Goal: Information Seeking & Learning: Learn about a topic

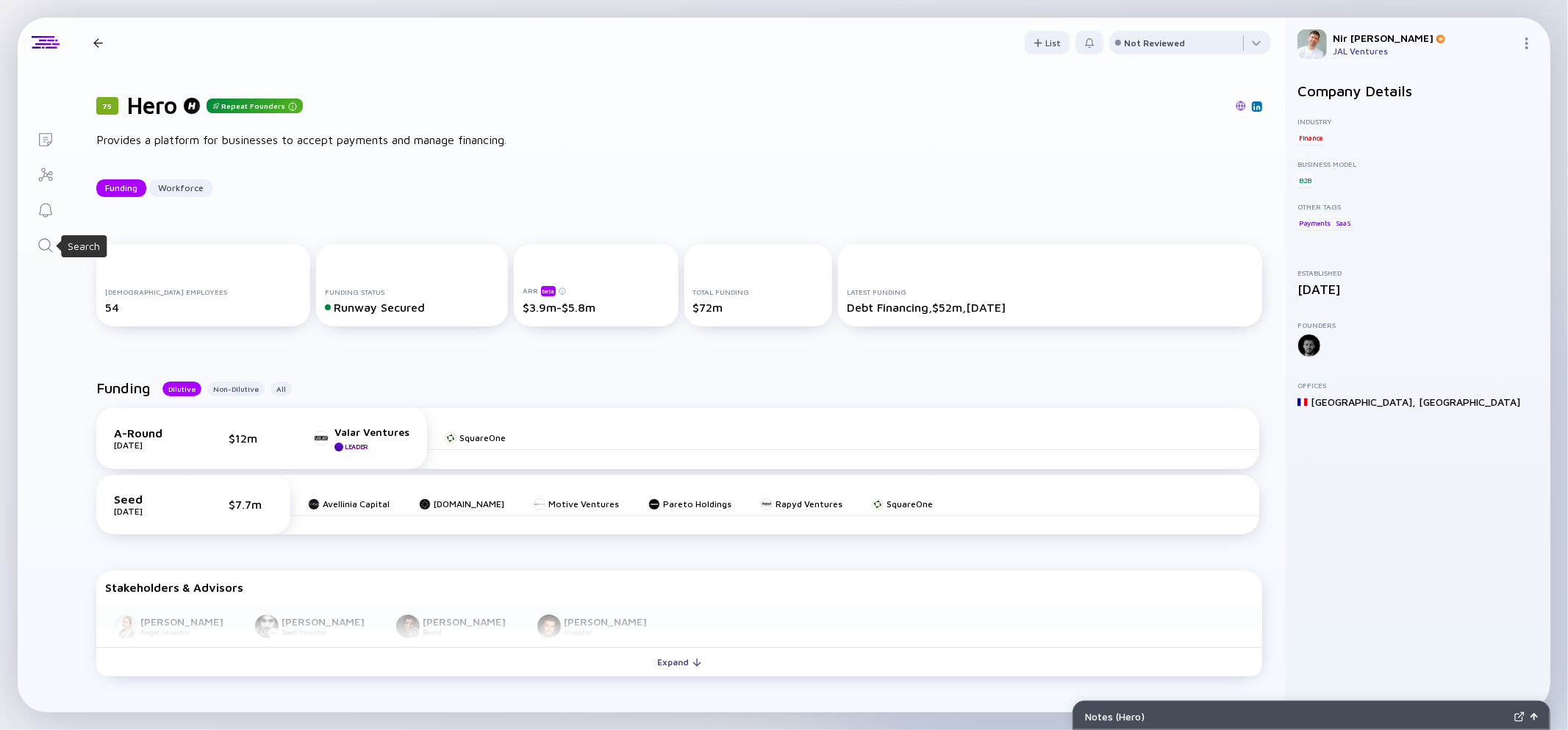
click at [44, 246] on icon "Search" at bounding box center [45, 246] width 17 height 17
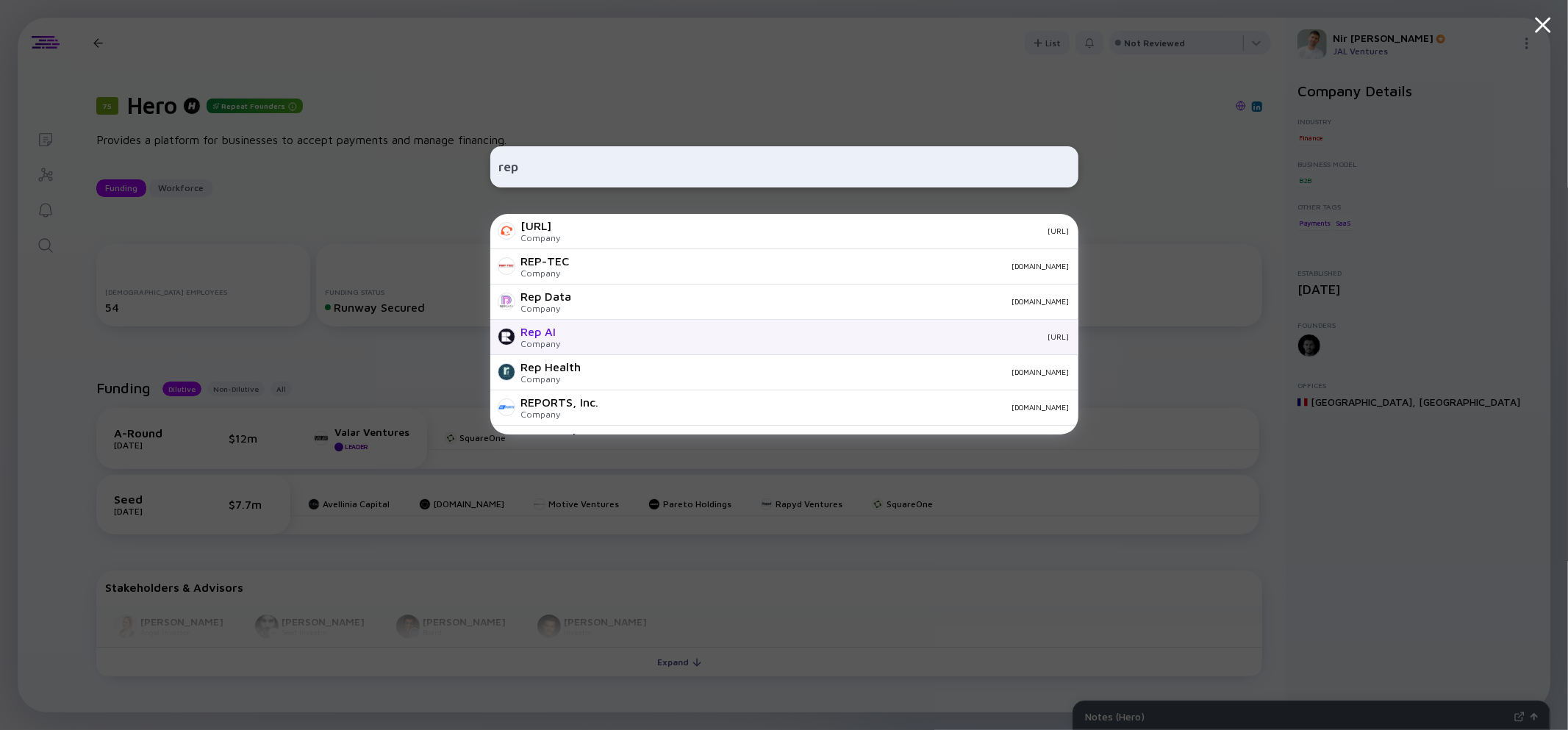
type input "rep"
click at [535, 344] on div "Company" at bounding box center [541, 344] width 40 height 11
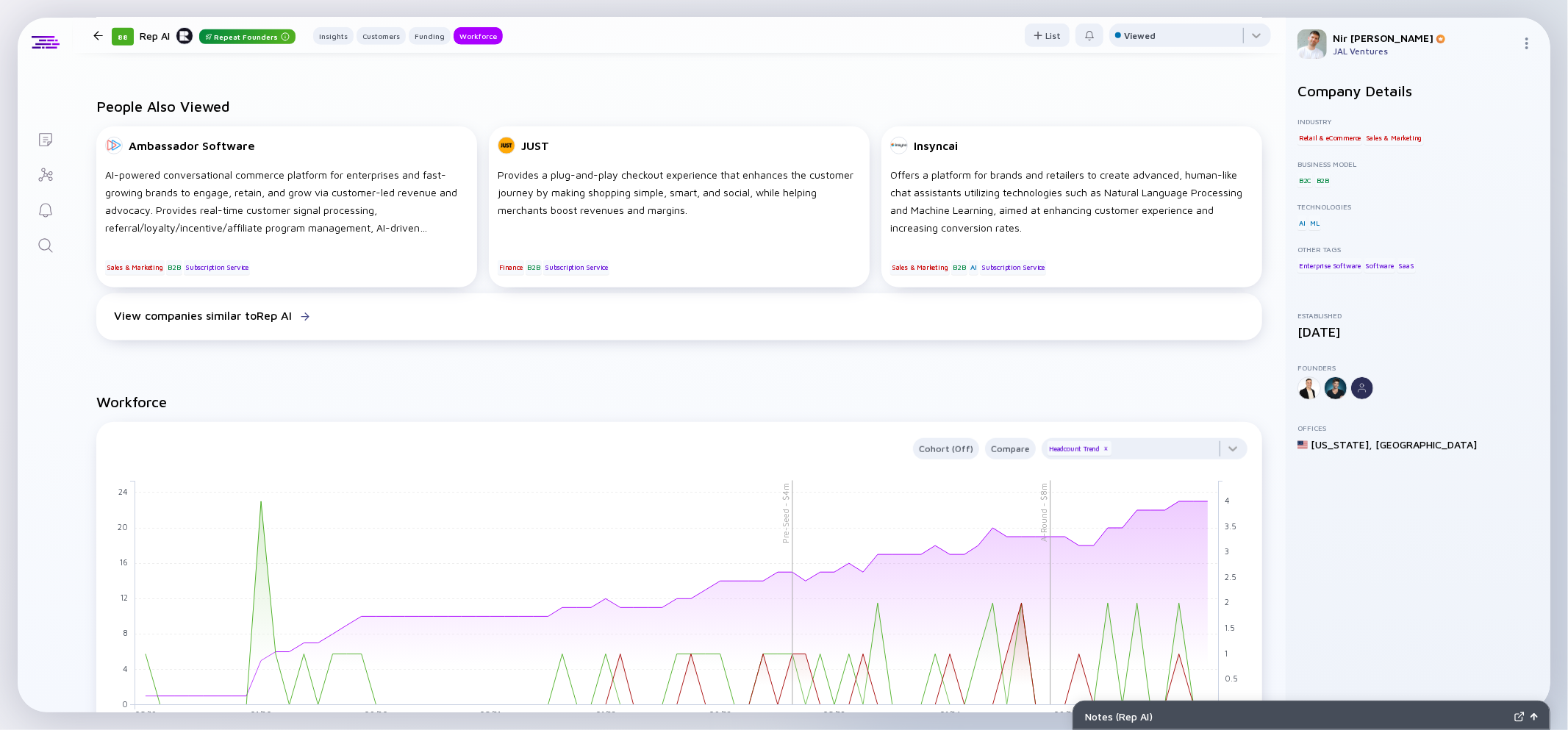
scroll to position [909, 0]
click at [49, 247] on icon "Search" at bounding box center [45, 246] width 17 height 17
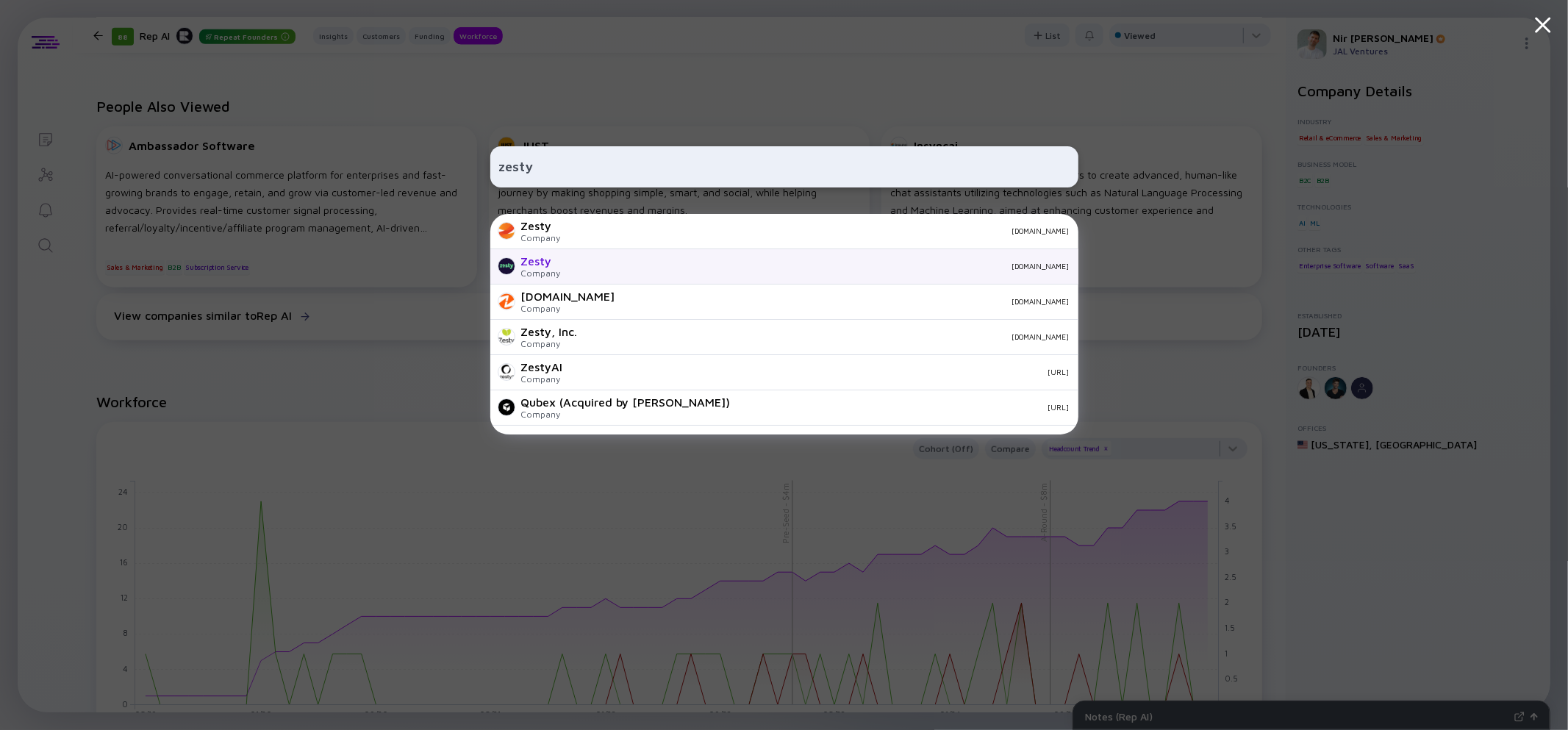
type input "zesty"
click at [608, 277] on div "Zesty Company [DOMAIN_NAME]" at bounding box center [785, 266] width 588 height 35
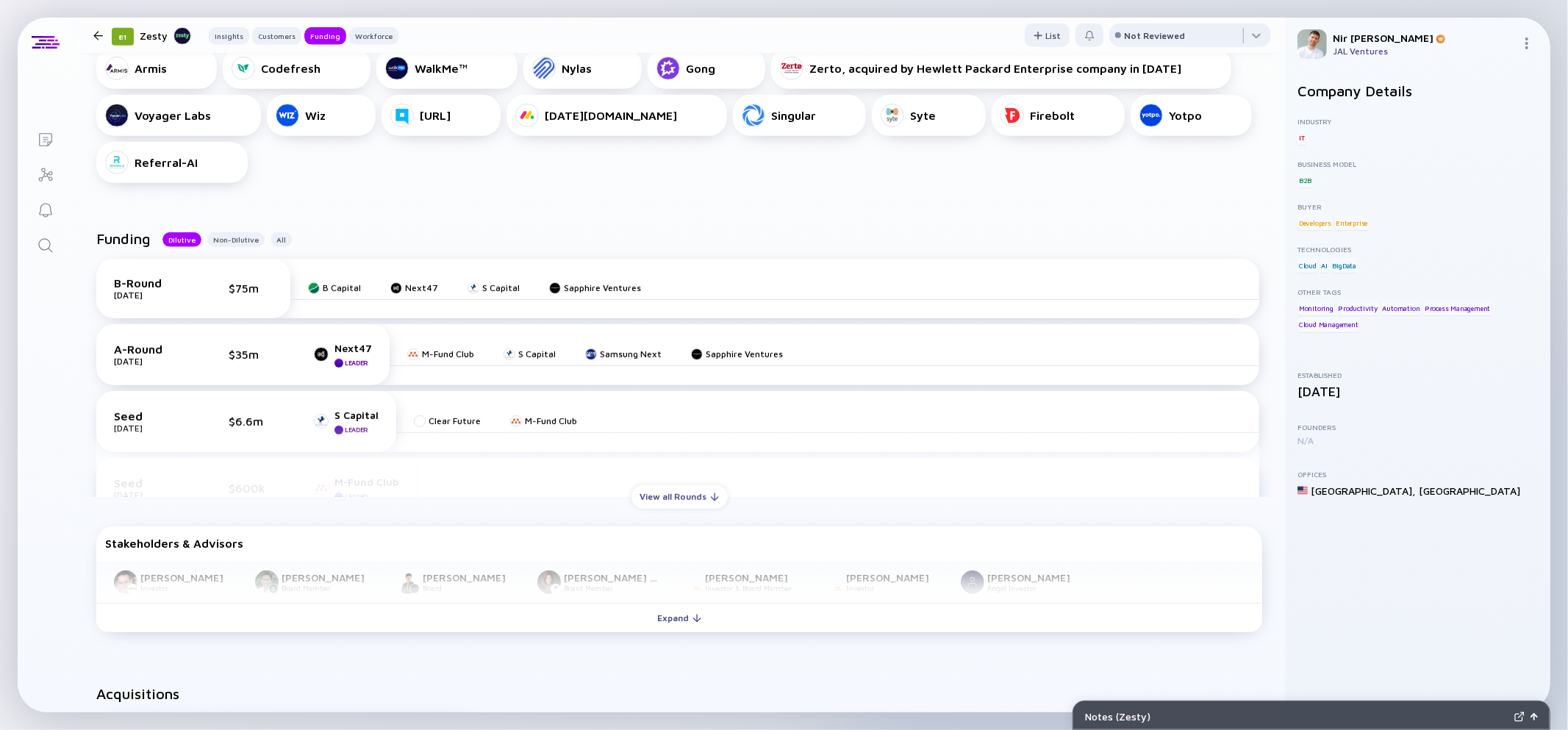
scroll to position [663, 0]
click at [658, 487] on div "View all Rounds" at bounding box center [679, 495] width 96 height 23
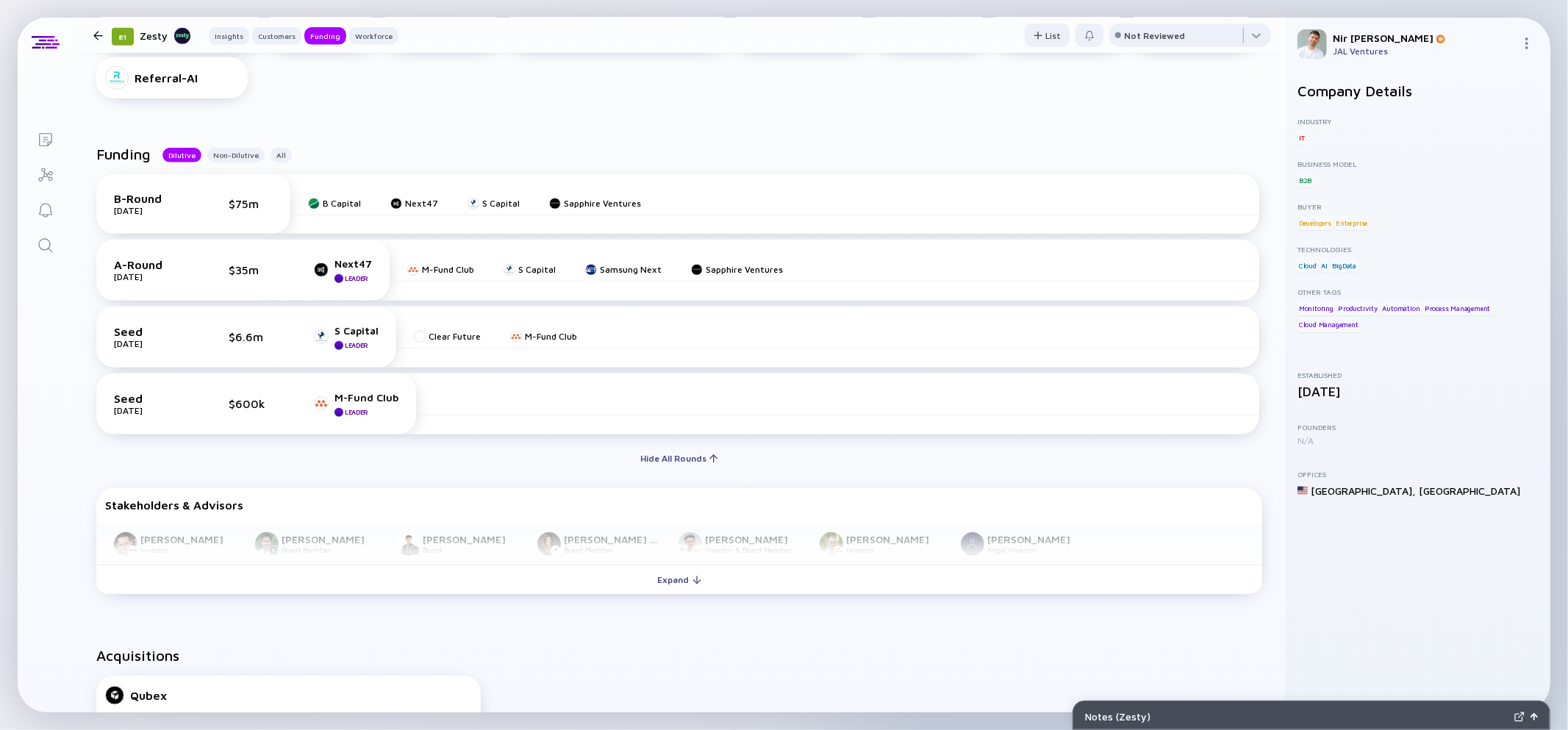
scroll to position [751, 0]
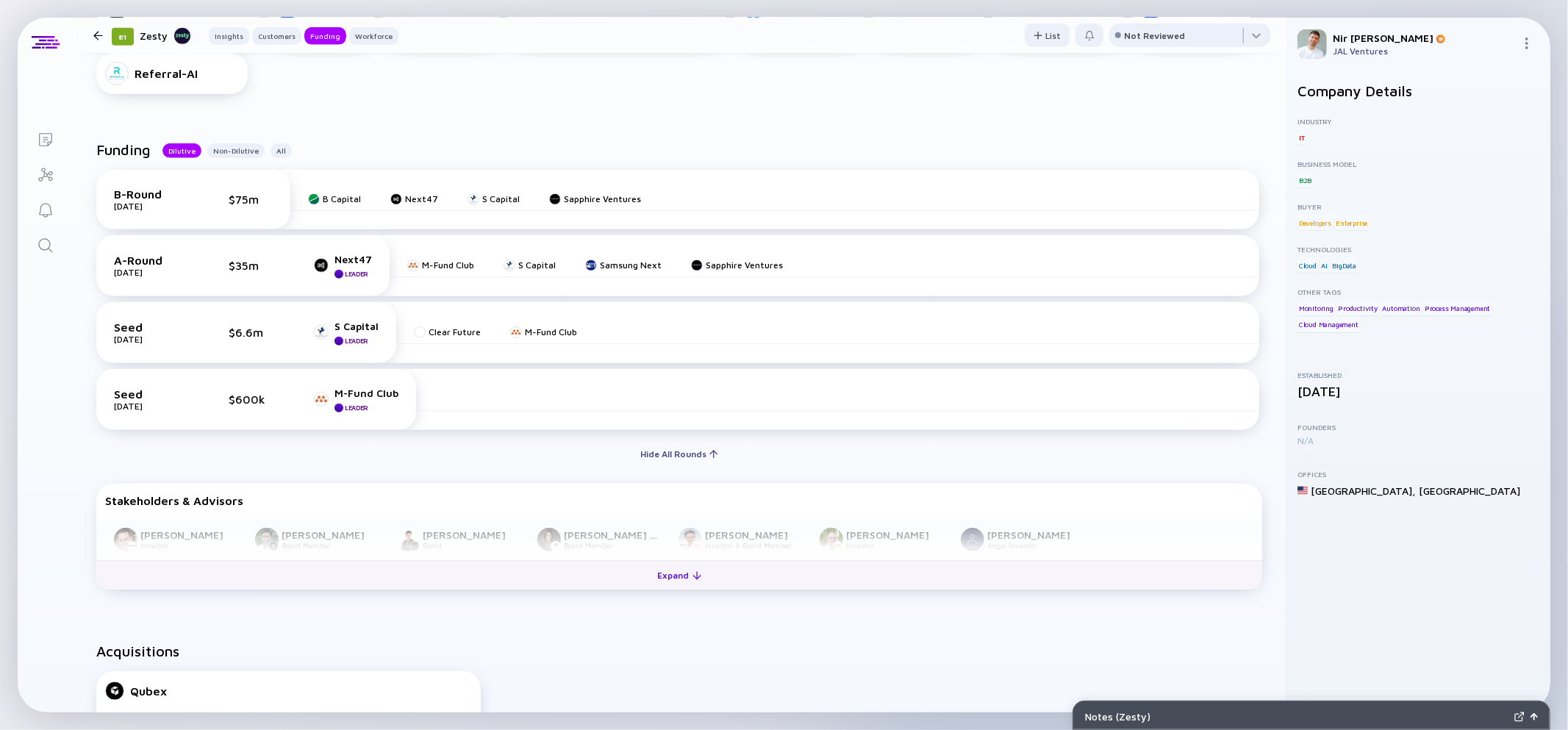
click at [678, 567] on div "Expand" at bounding box center [679, 575] width 61 height 23
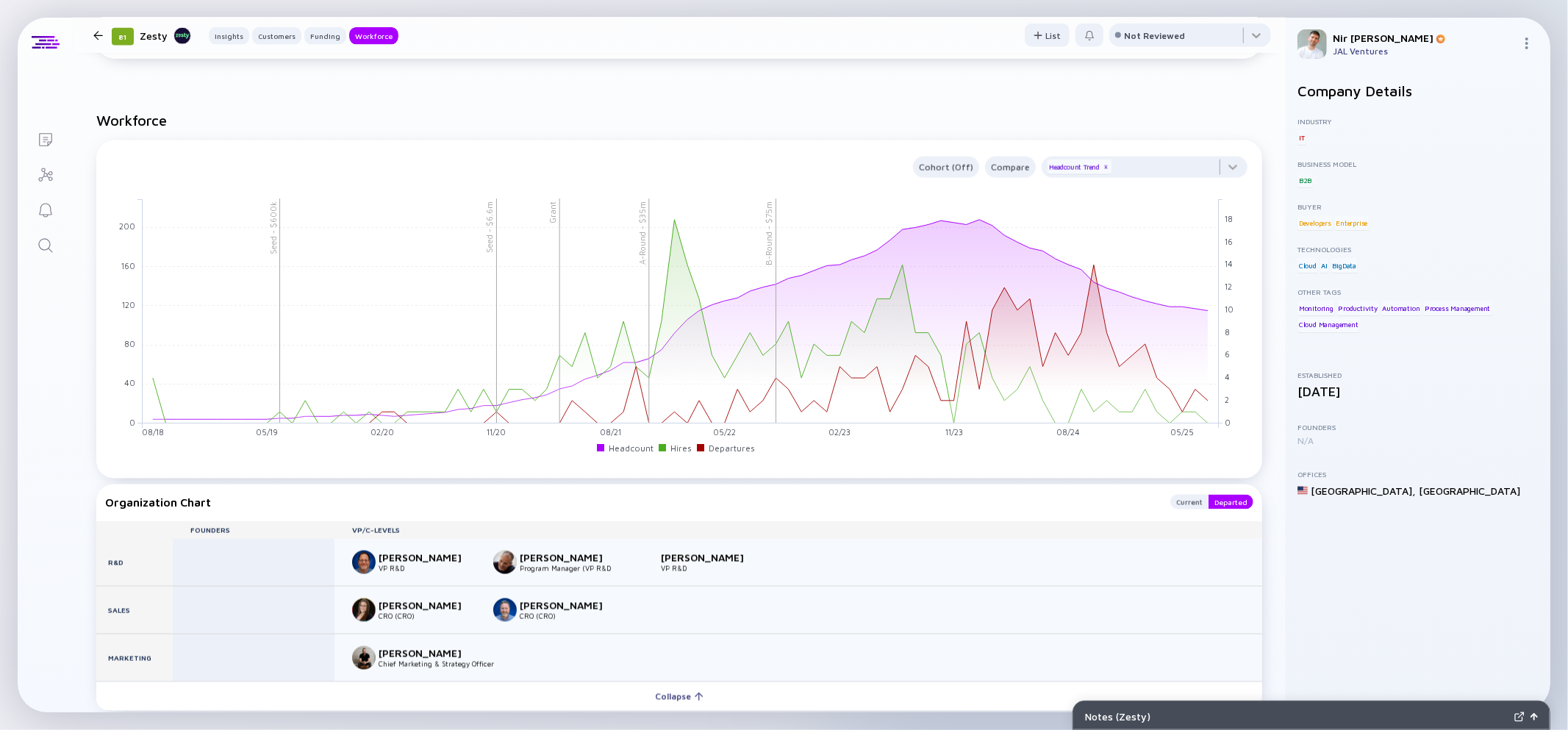
scroll to position [1743, 0]
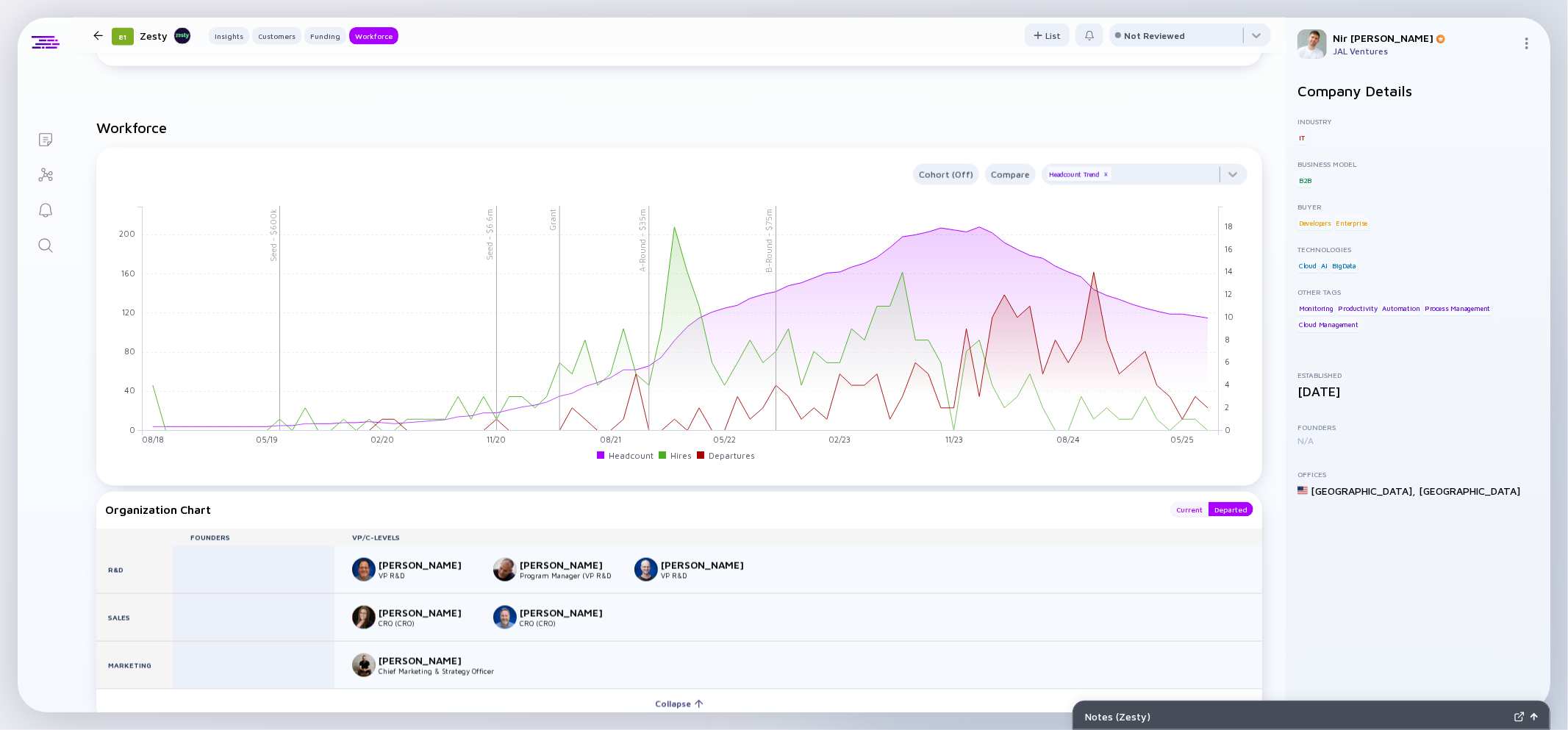
click at [1199, 507] on div "Current" at bounding box center [1190, 509] width 38 height 14
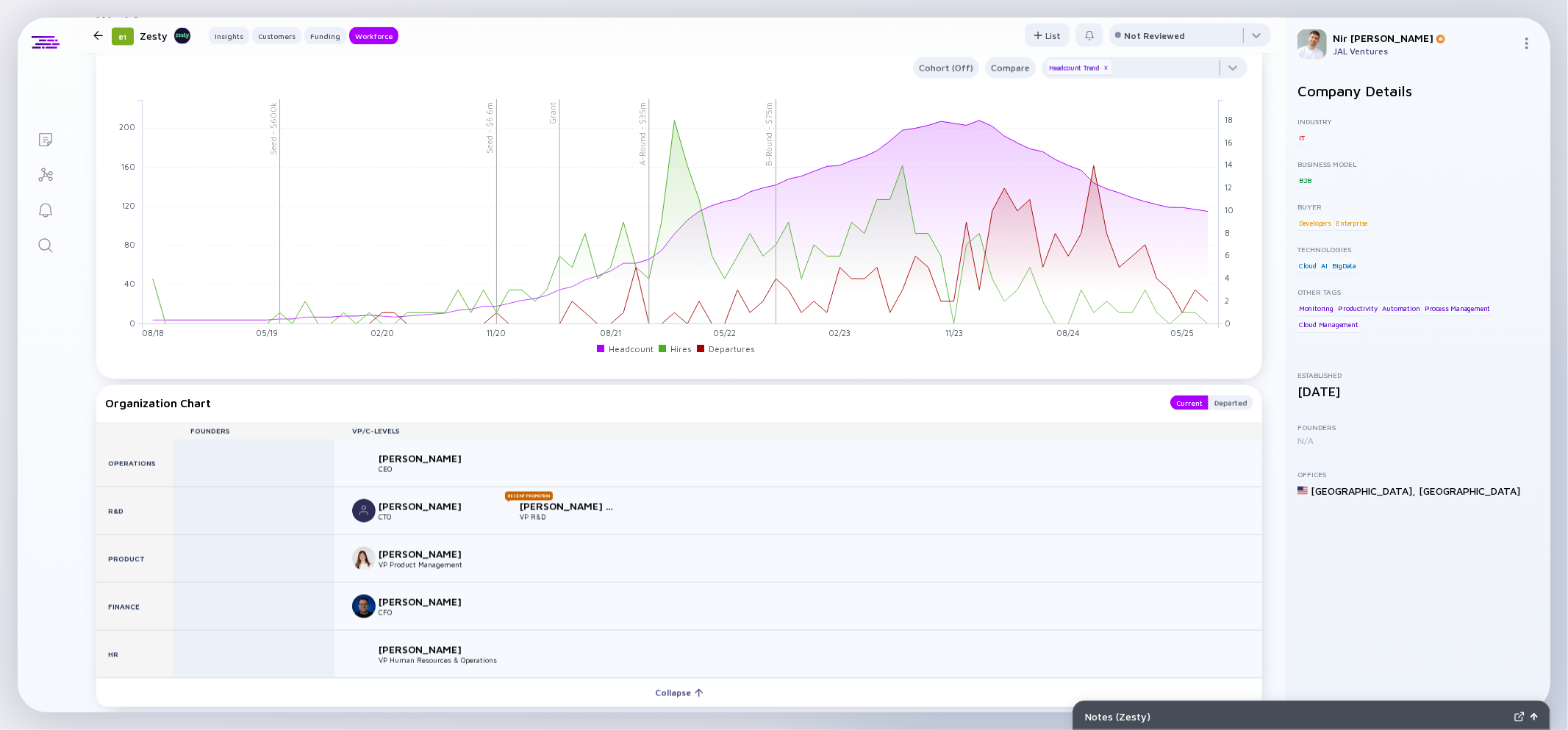
scroll to position [1851, 0]
click at [1233, 407] on div "Departed" at bounding box center [1231, 402] width 45 height 14
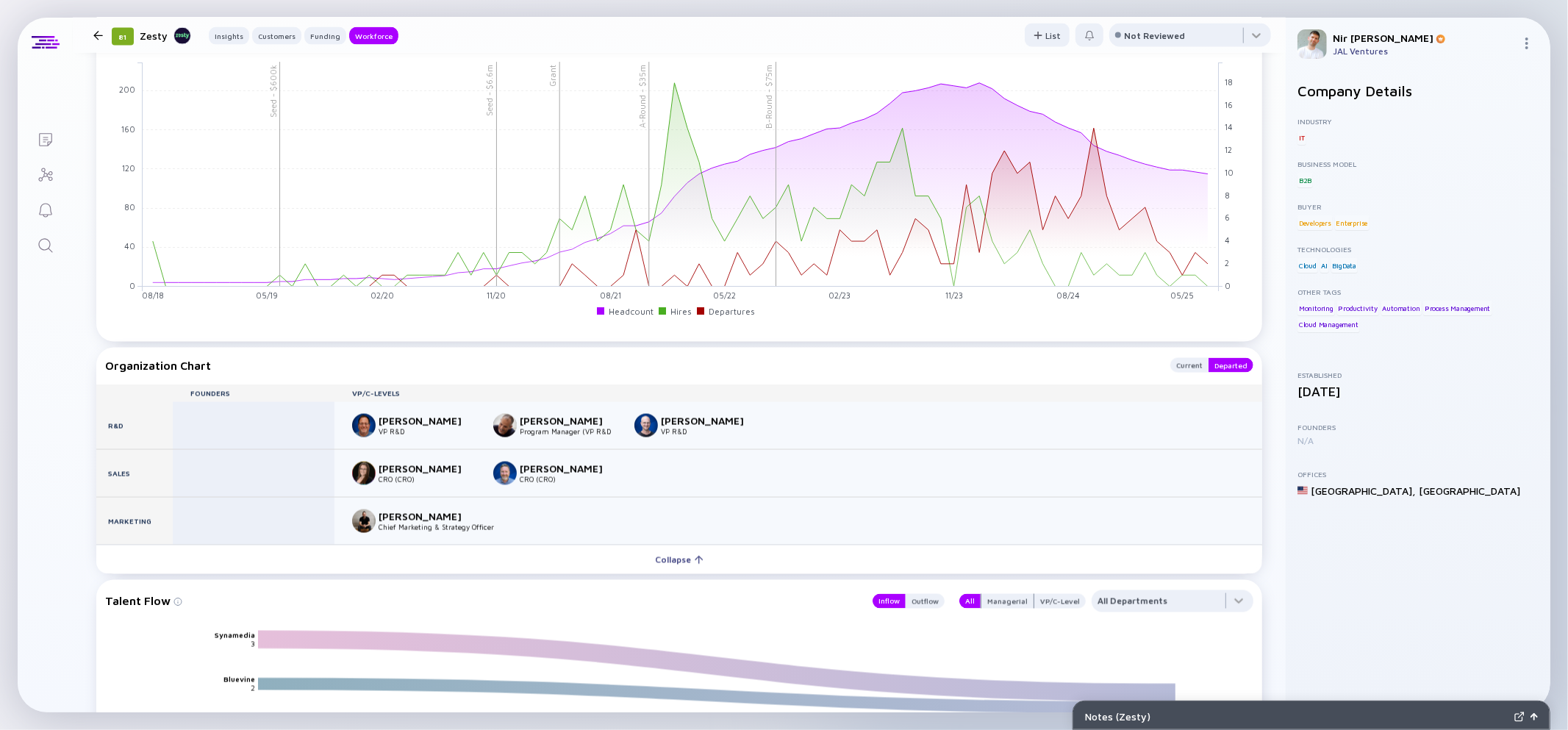
scroll to position [2021, 0]
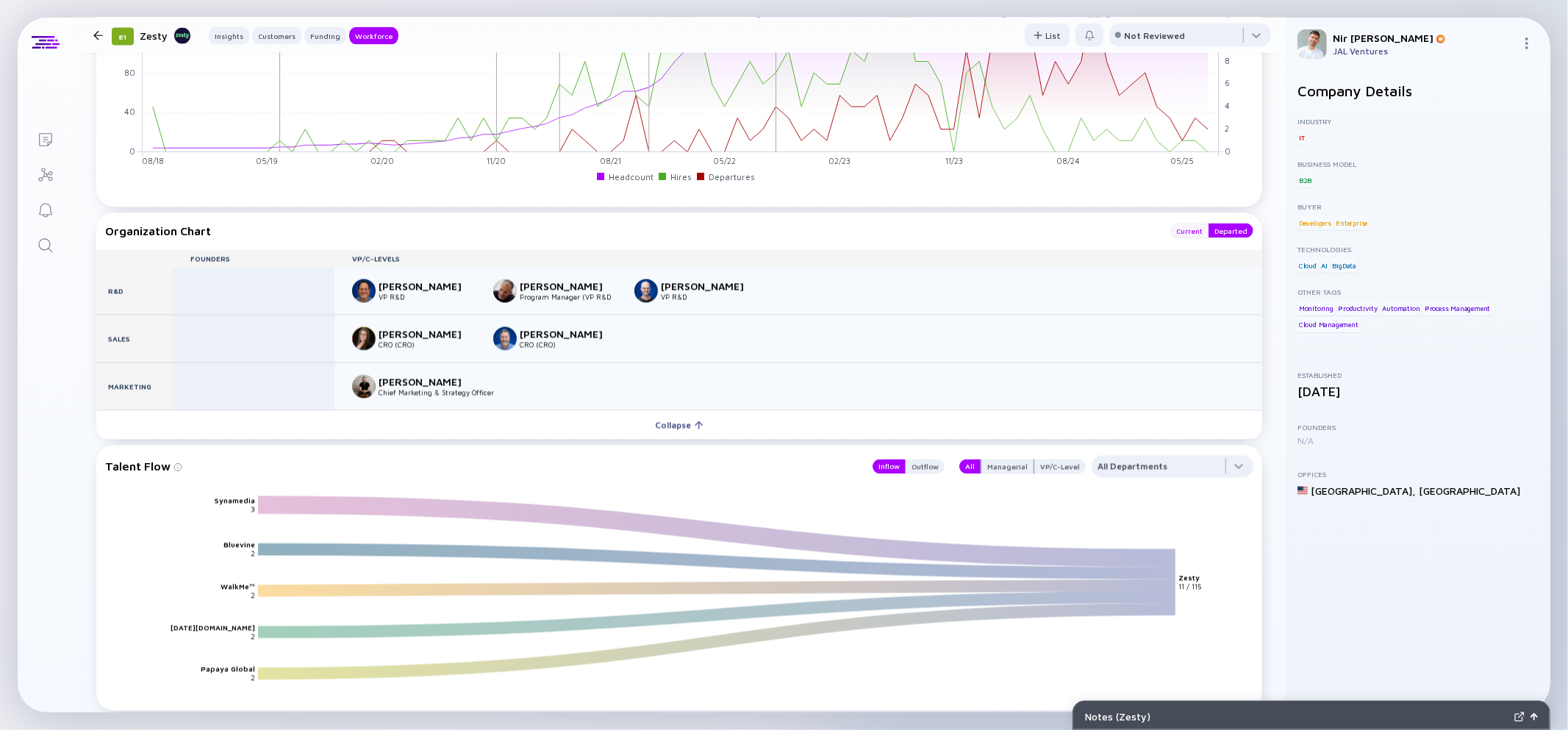
click at [1181, 234] on div "Current" at bounding box center [1190, 231] width 38 height 14
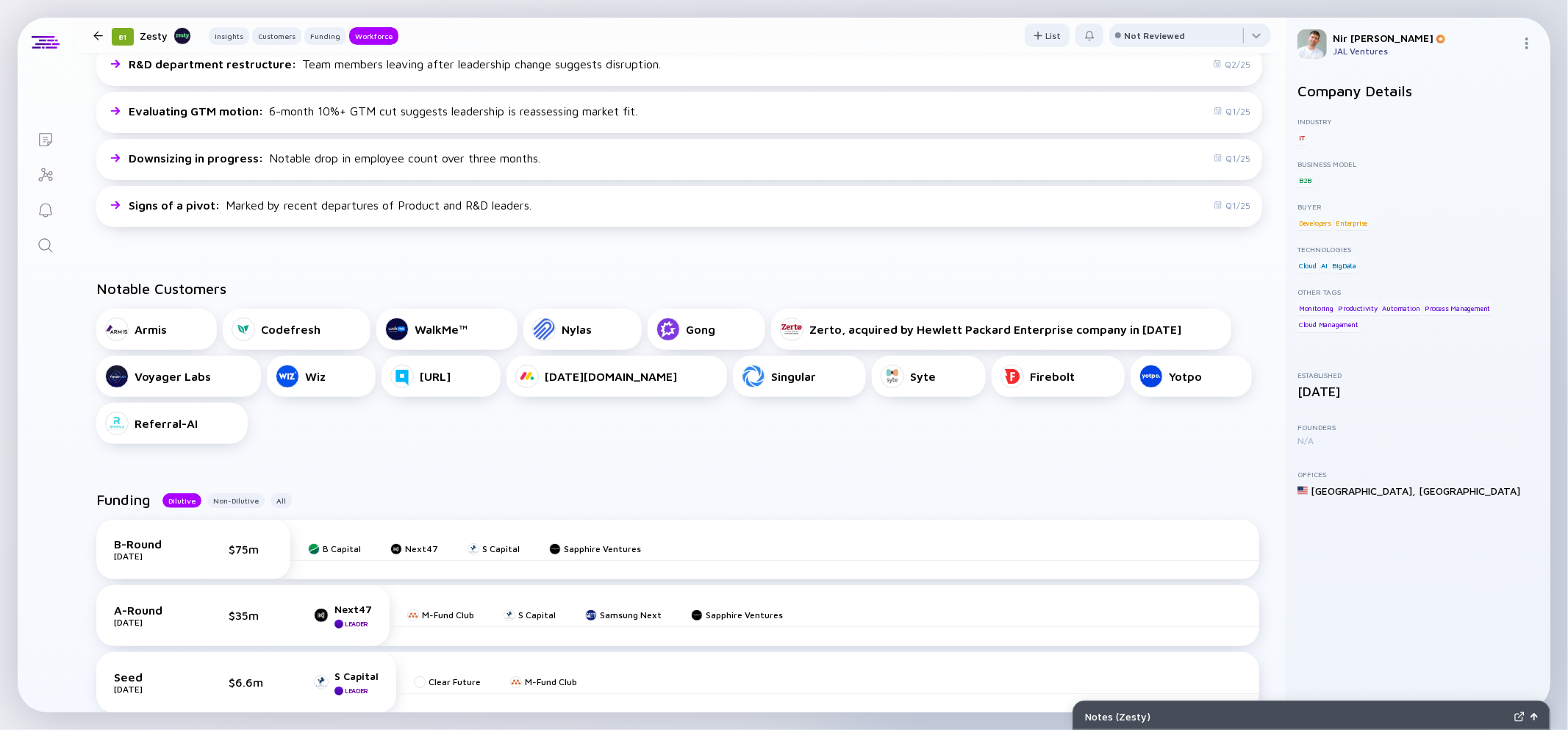
scroll to position [0, 0]
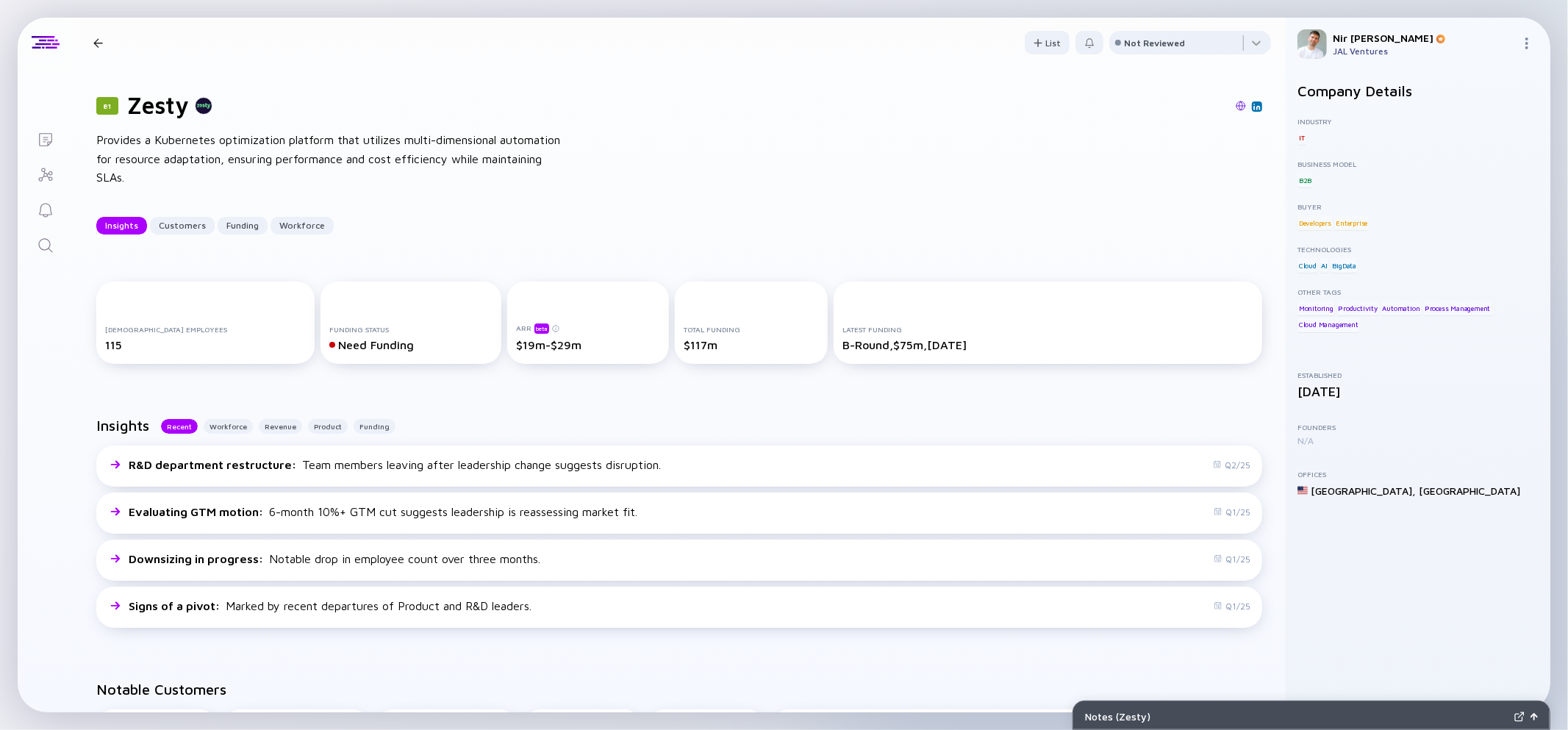
click at [48, 242] on icon "Search" at bounding box center [45, 246] width 17 height 17
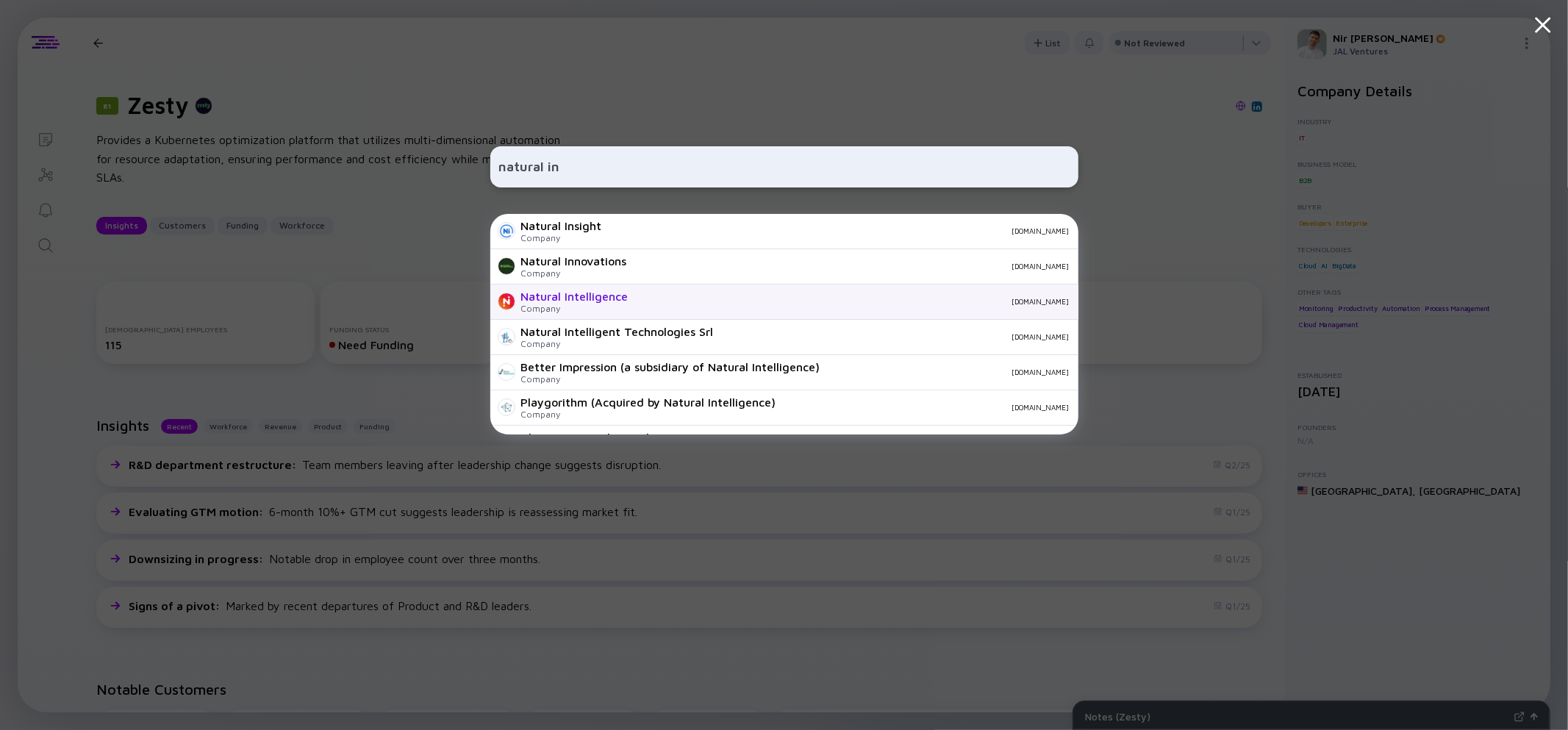
type input "natural in"
click at [596, 301] on div "Natural Intelligence" at bounding box center [574, 296] width 107 height 14
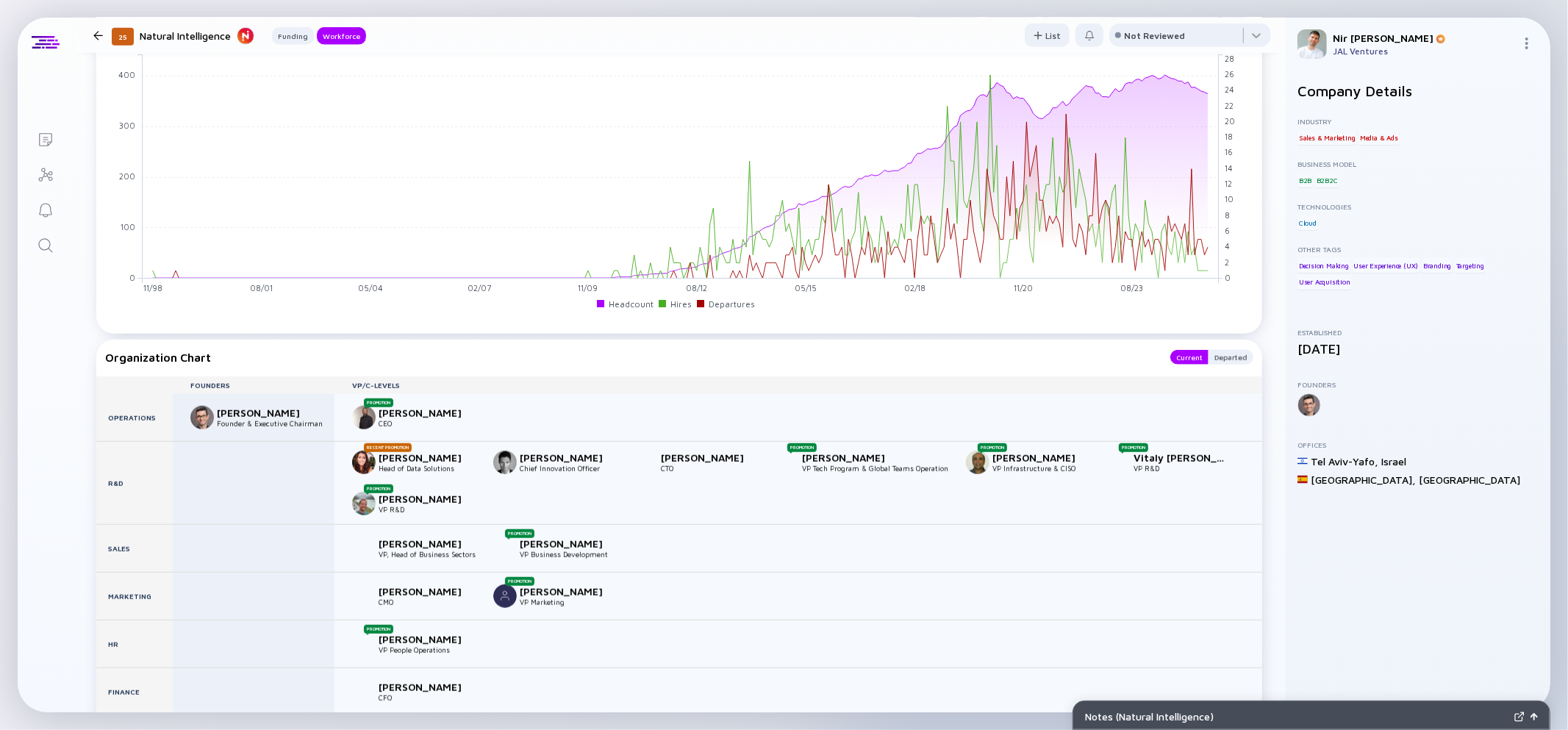
scroll to position [1258, 0]
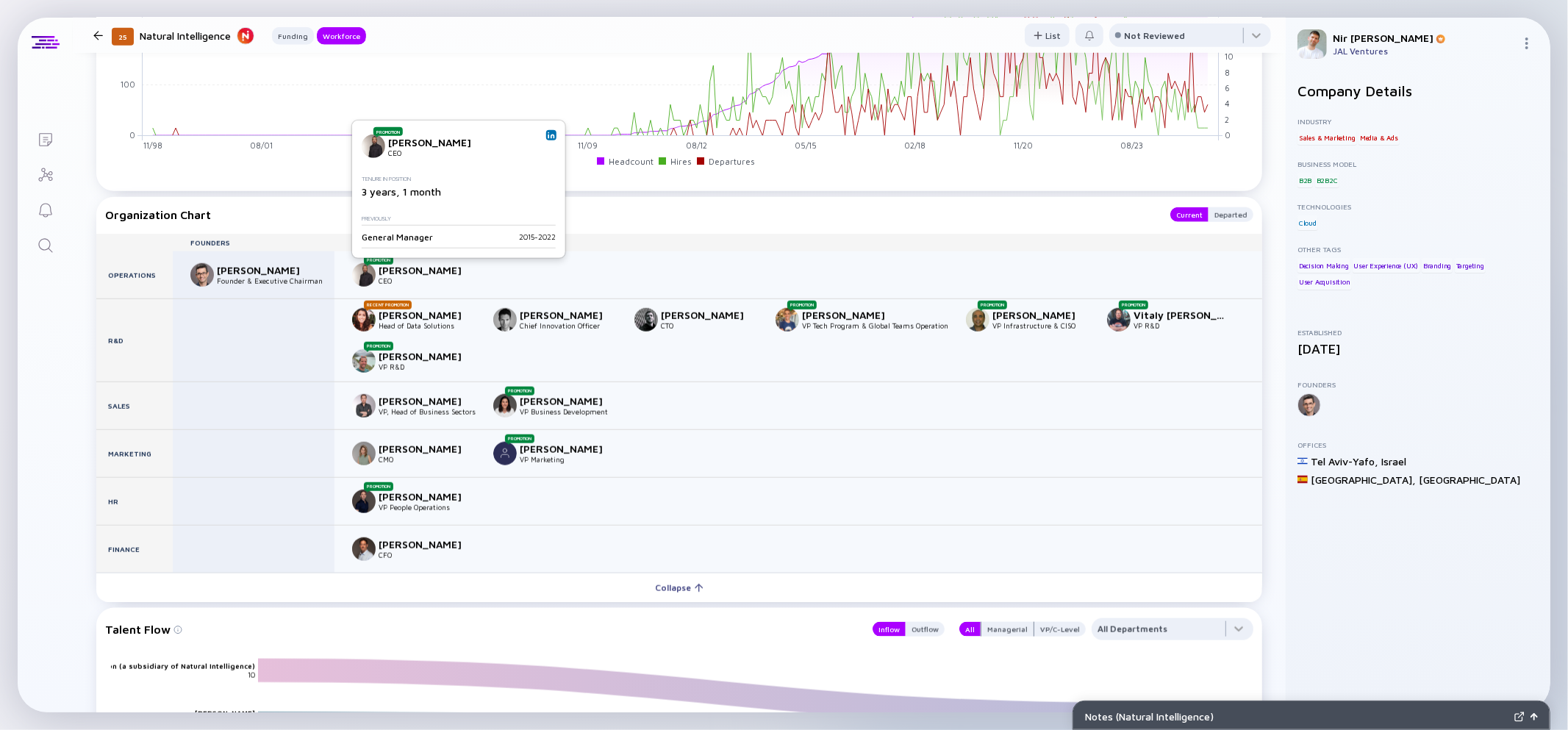
click at [555, 132] on link at bounding box center [551, 135] width 10 height 10
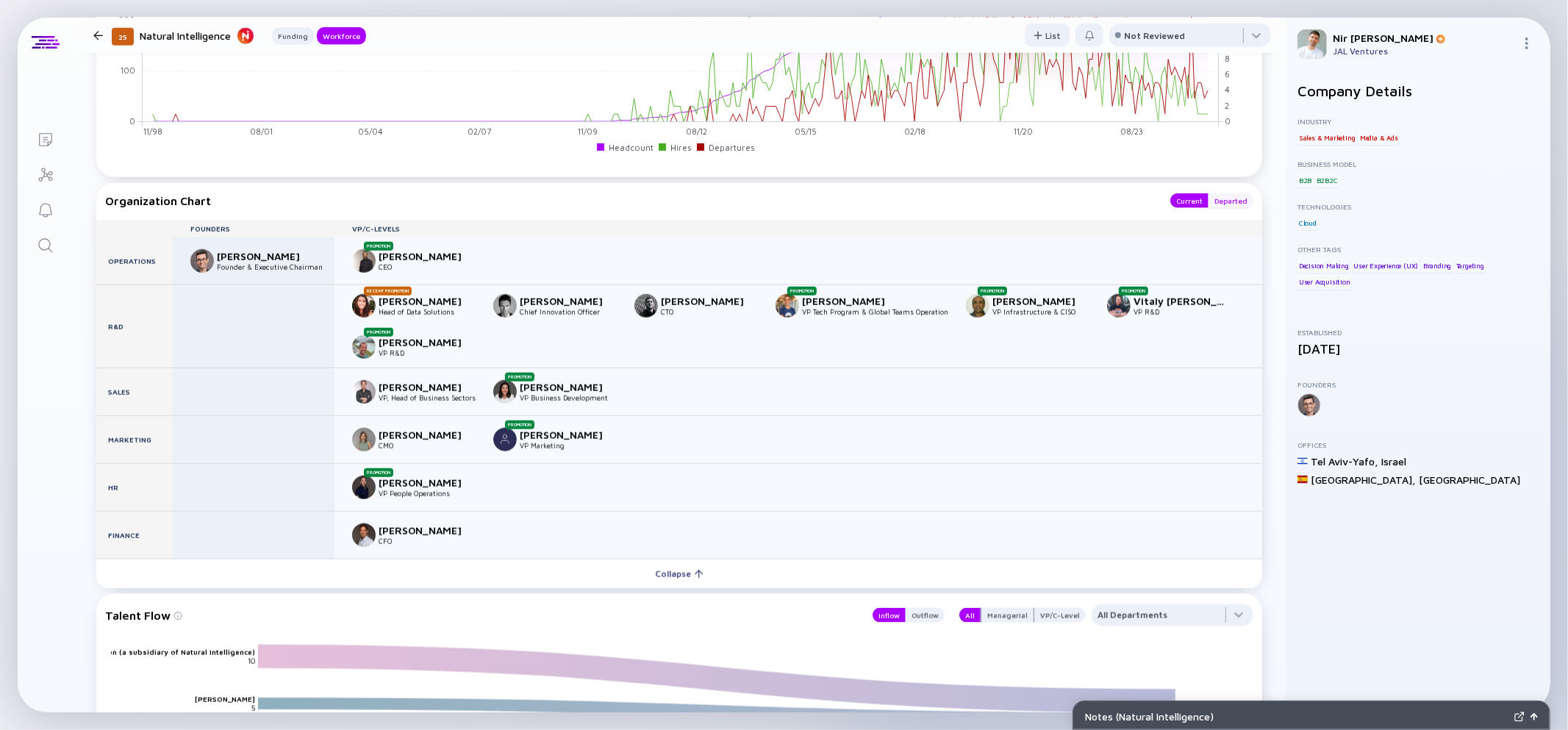
click at [1229, 208] on div "Departed" at bounding box center [1231, 200] width 45 height 14
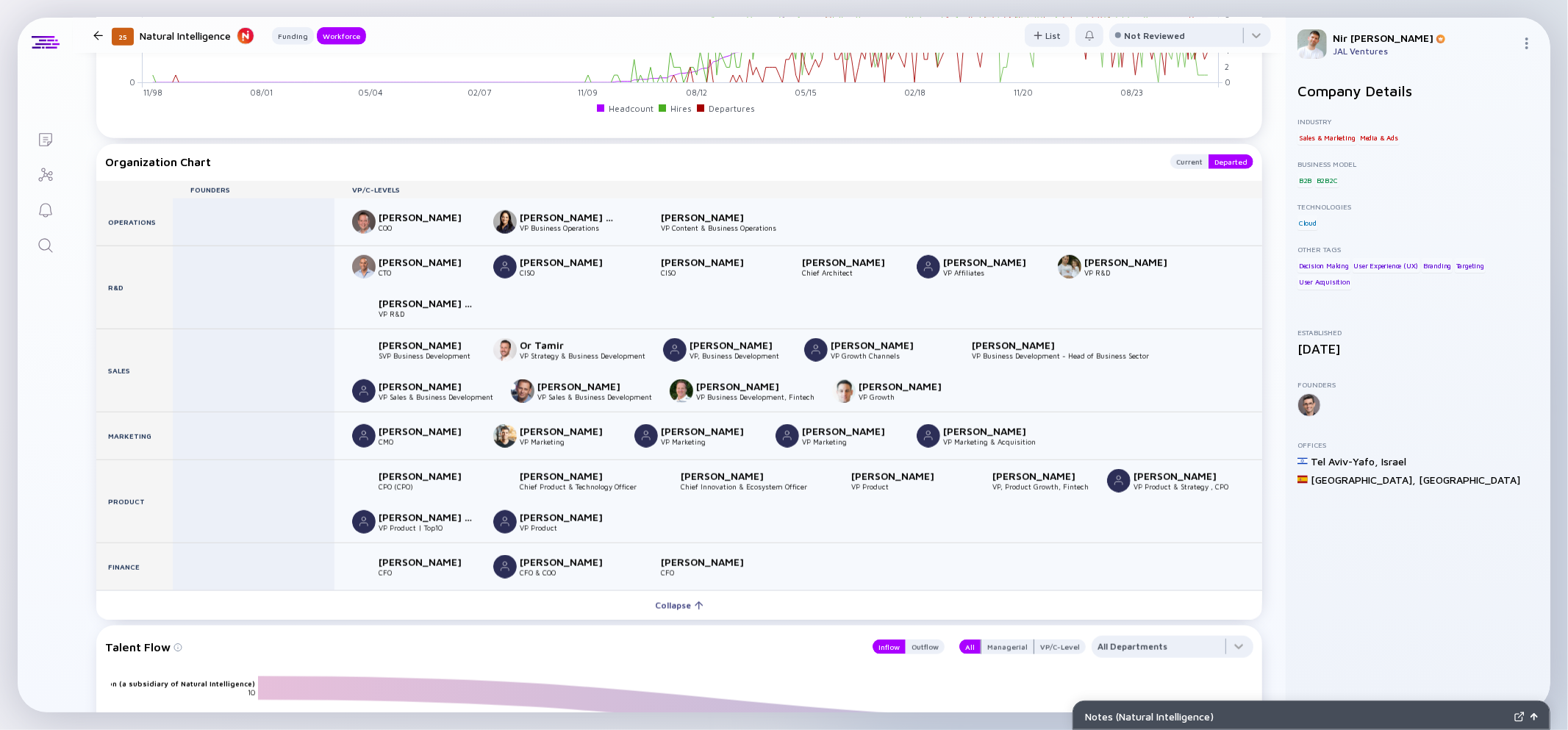
scroll to position [1313, 0]
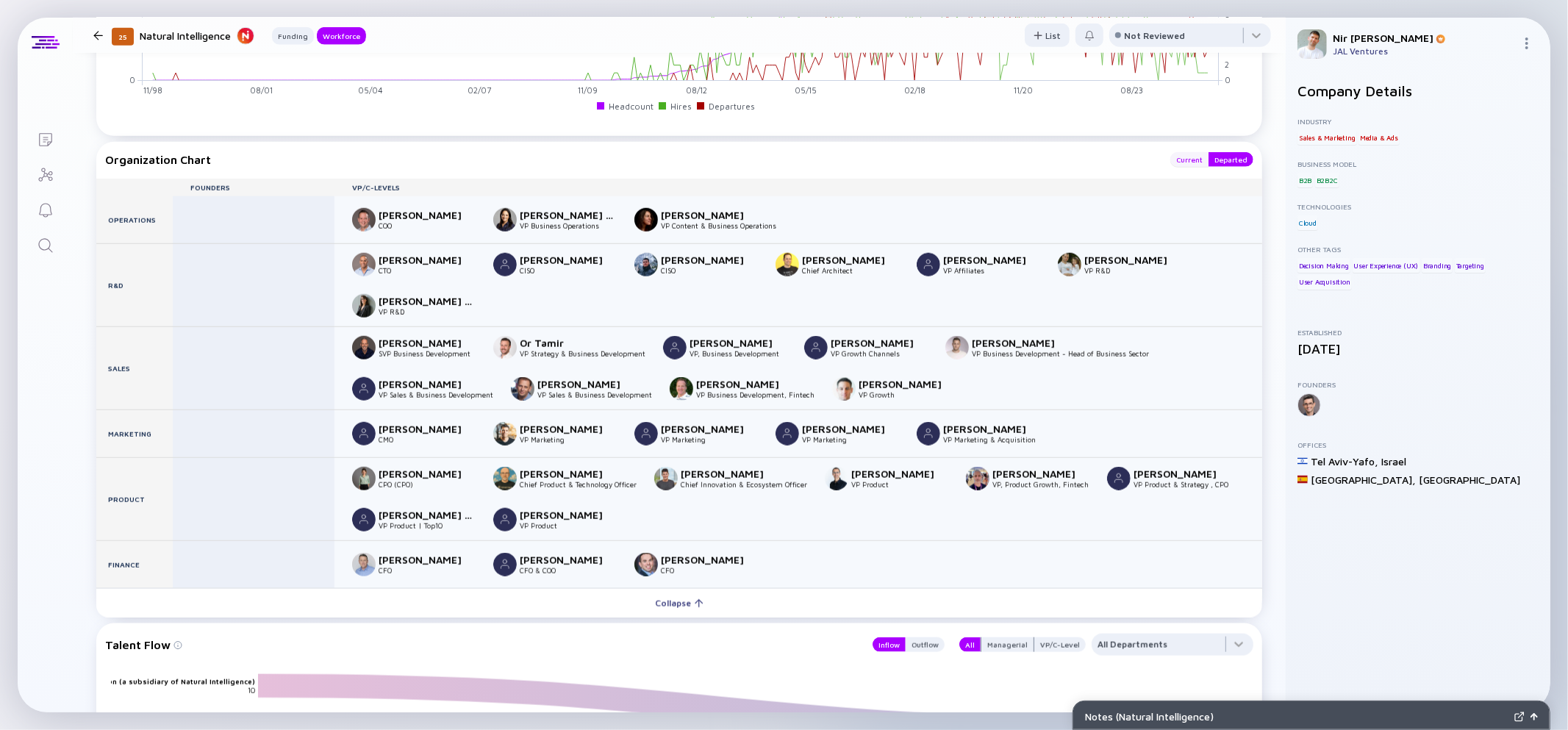
click at [1185, 159] on div "Current" at bounding box center [1190, 159] width 38 height 14
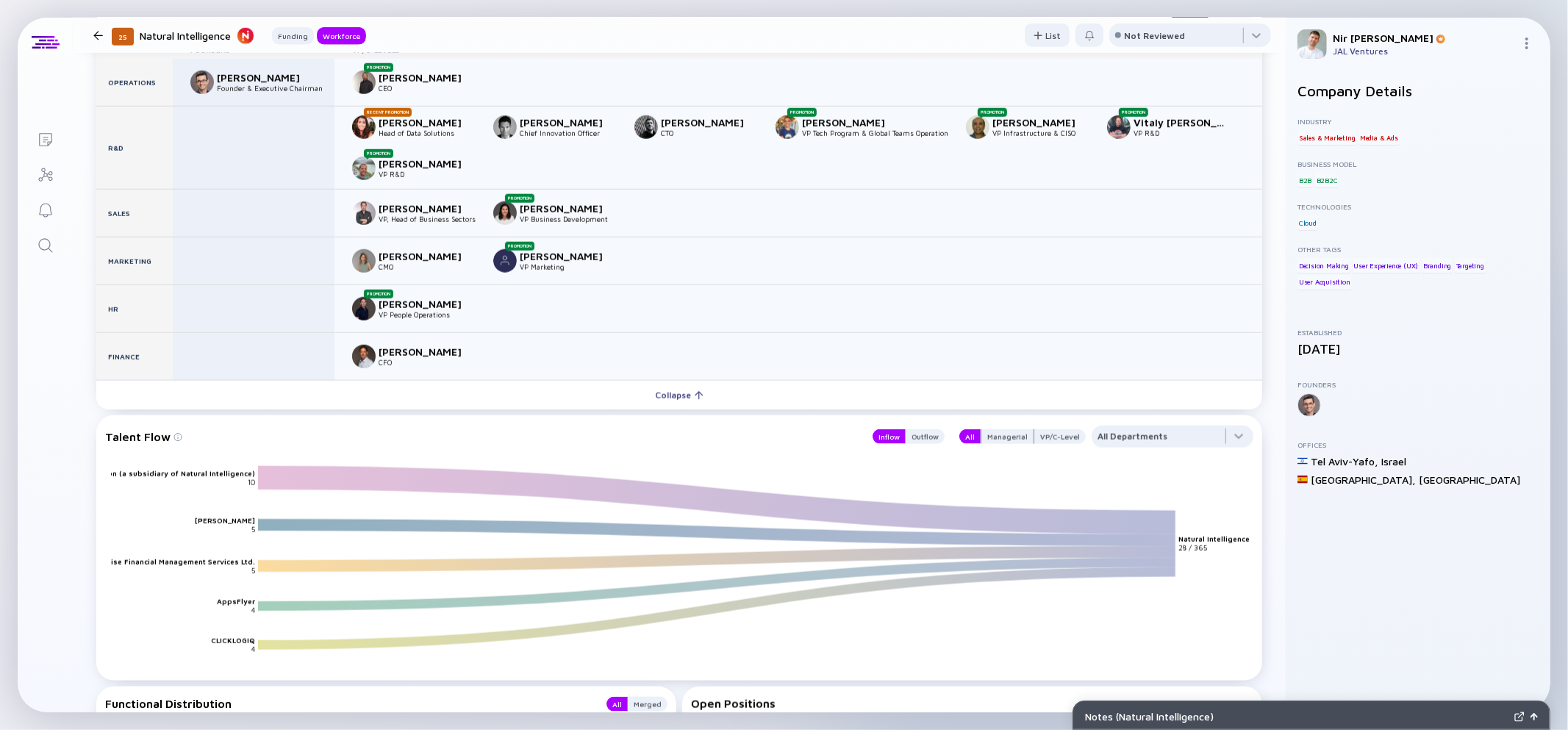
scroll to position [1864, 0]
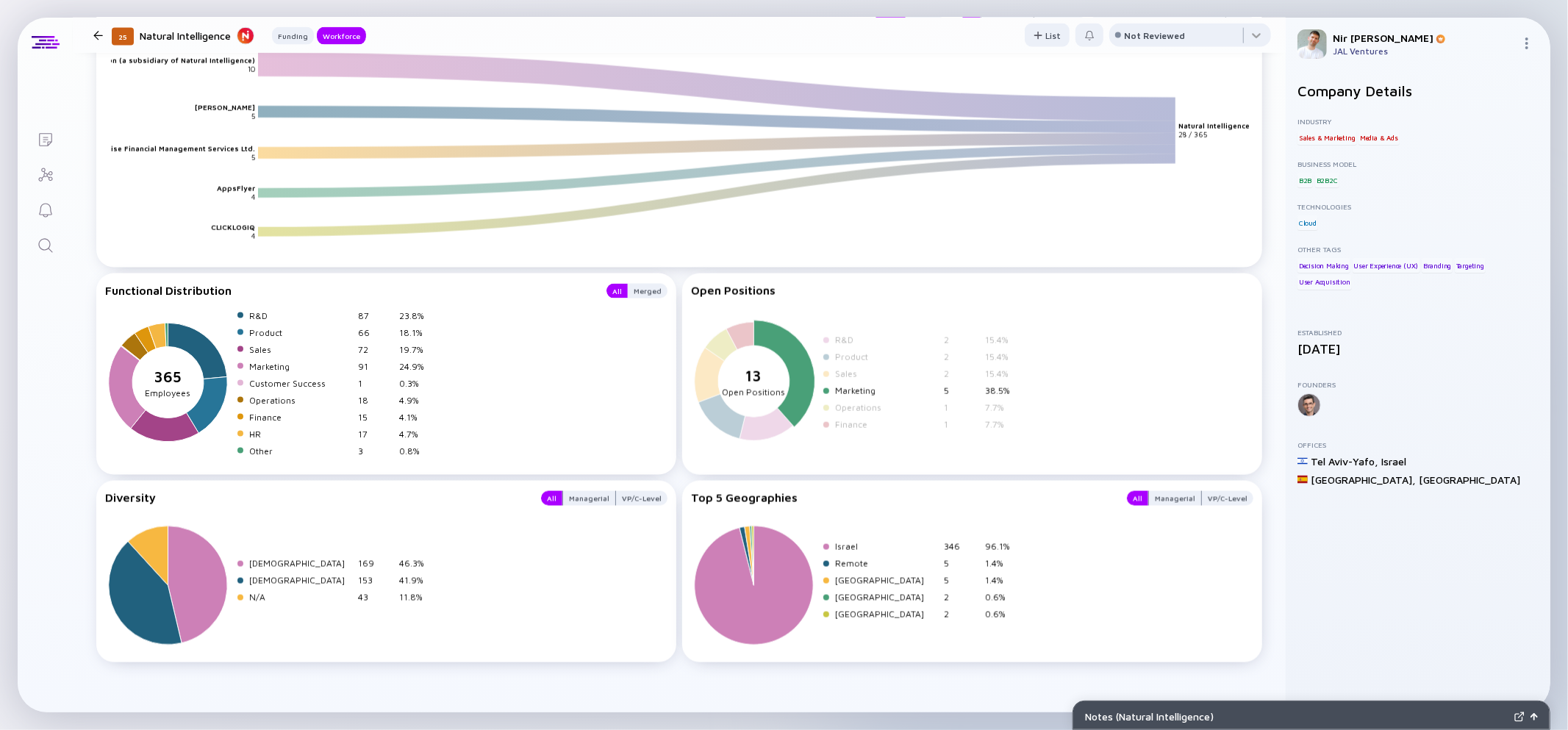
click at [809, 370] on icon at bounding box center [785, 374] width 61 height 107
click at [726, 350] on icon at bounding box center [720, 344] width 34 height 34
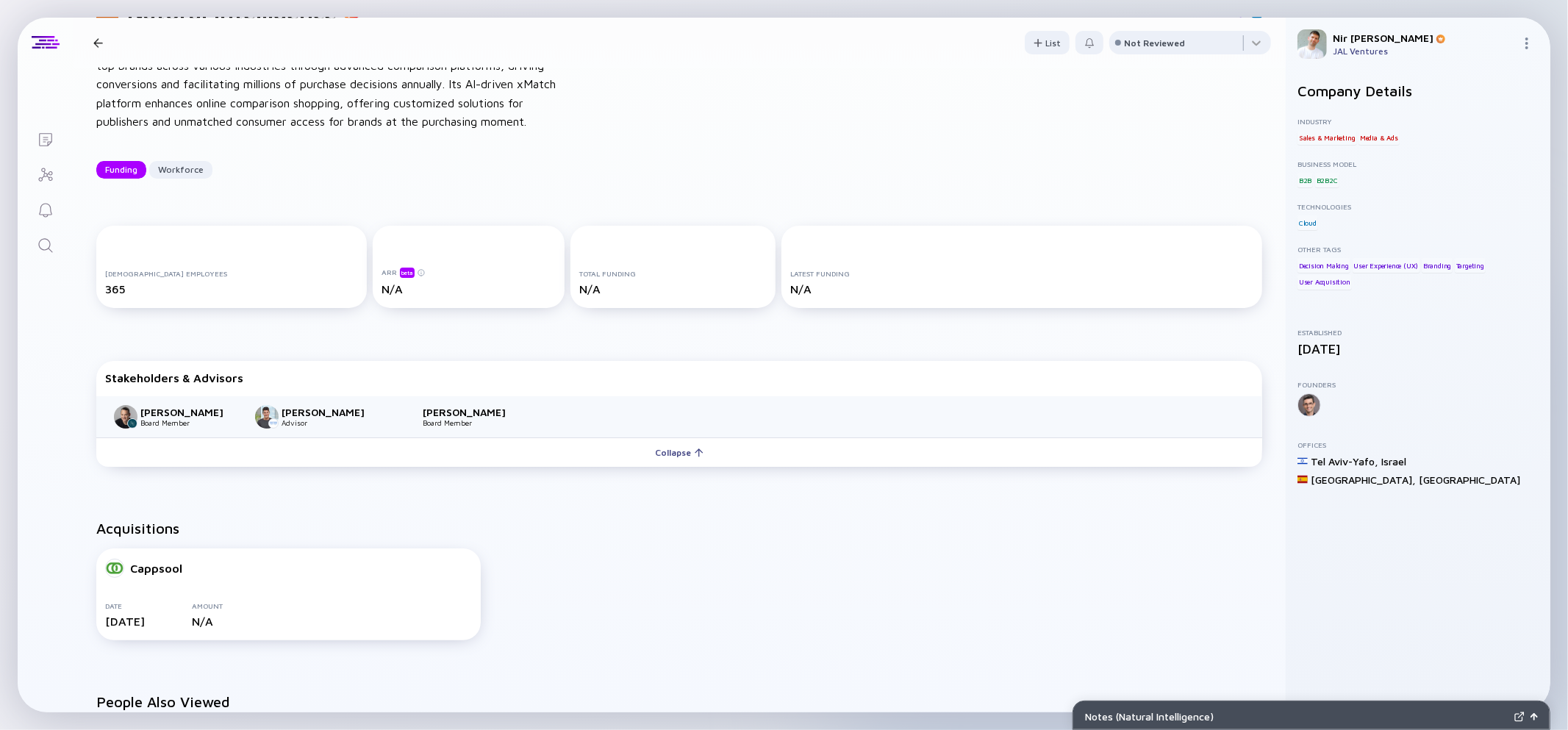
scroll to position [0, 0]
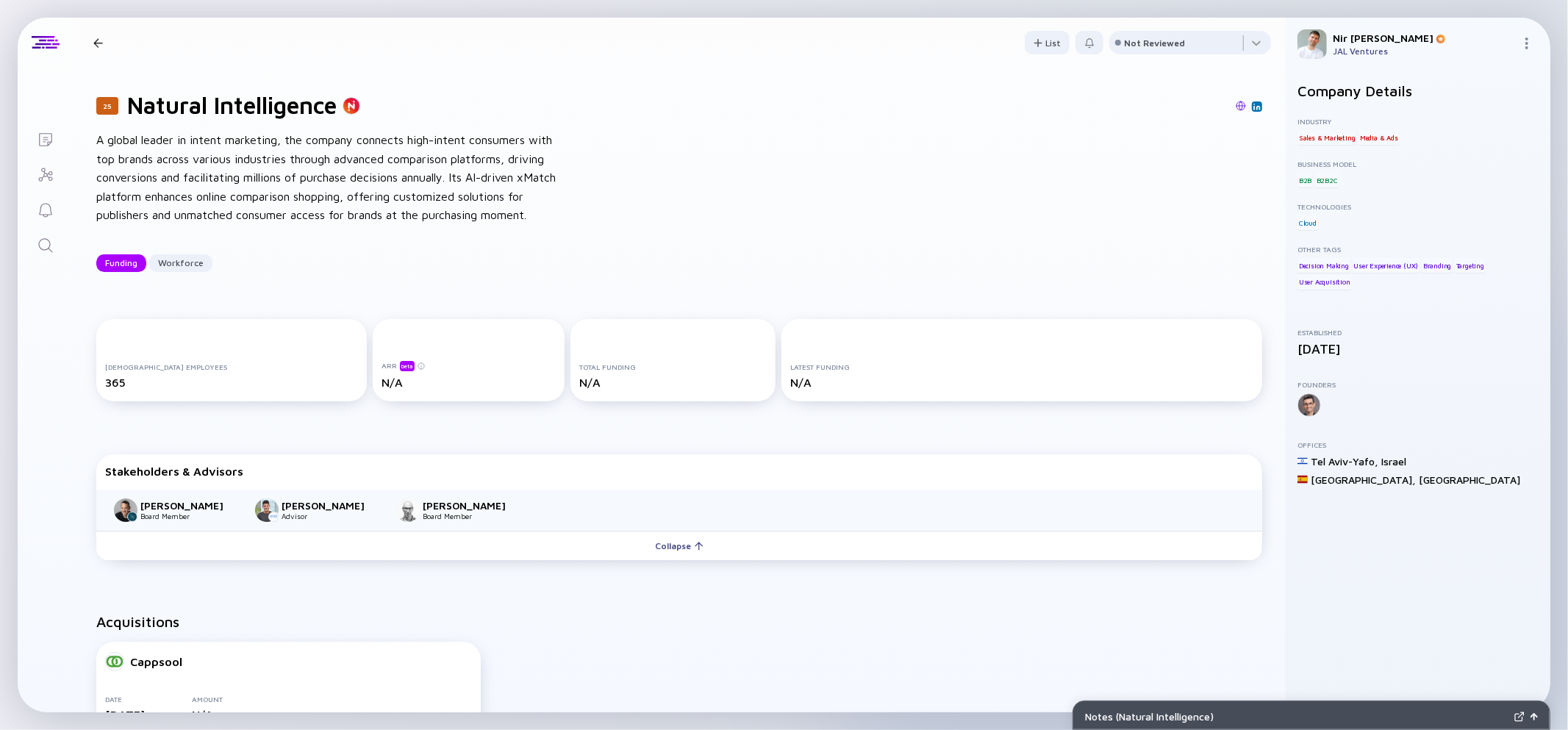
click at [1243, 109] on img at bounding box center [1240, 106] width 10 height 10
